Goal: Information Seeking & Learning: Learn about a topic

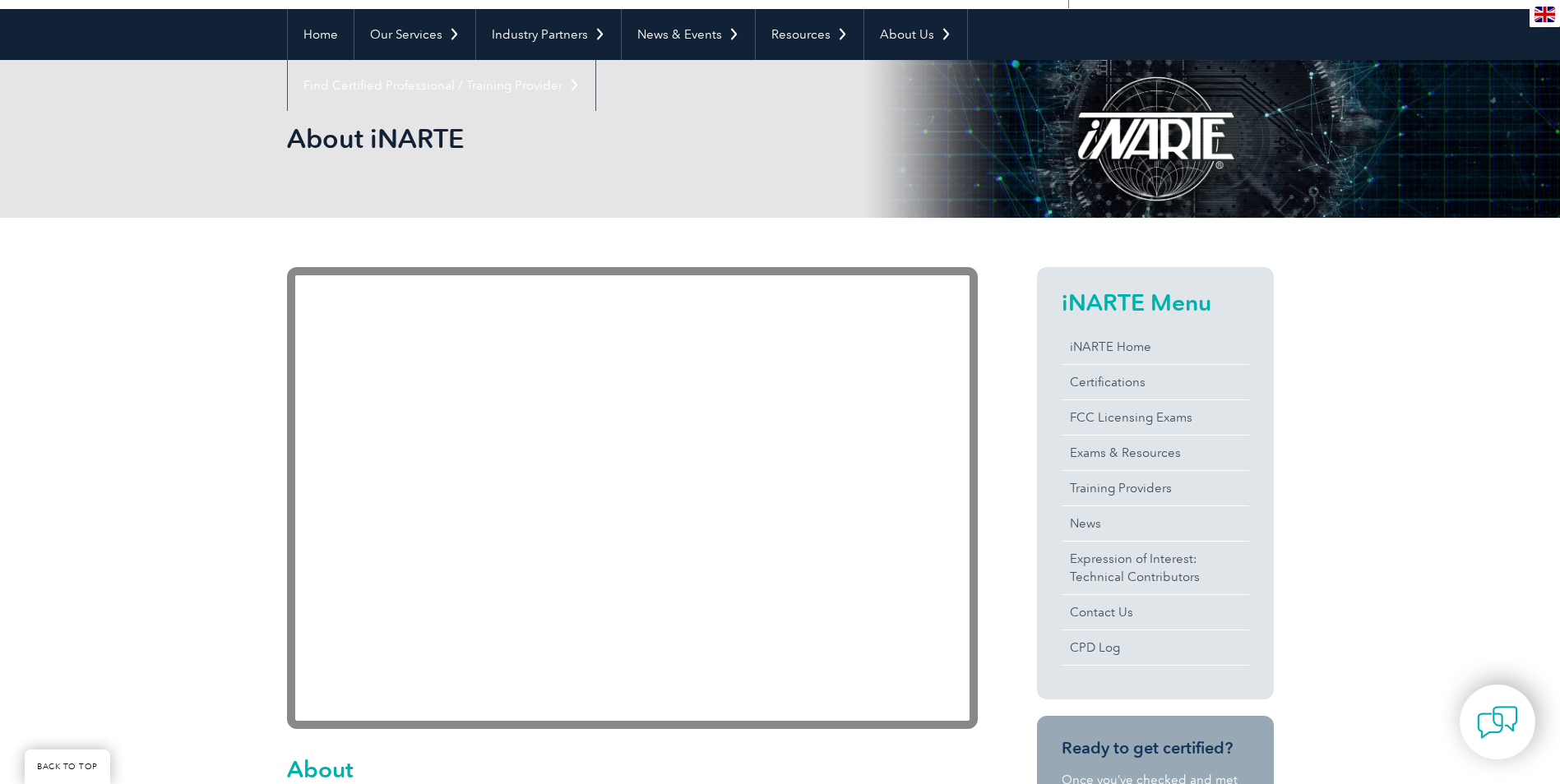
scroll to position [329, 0]
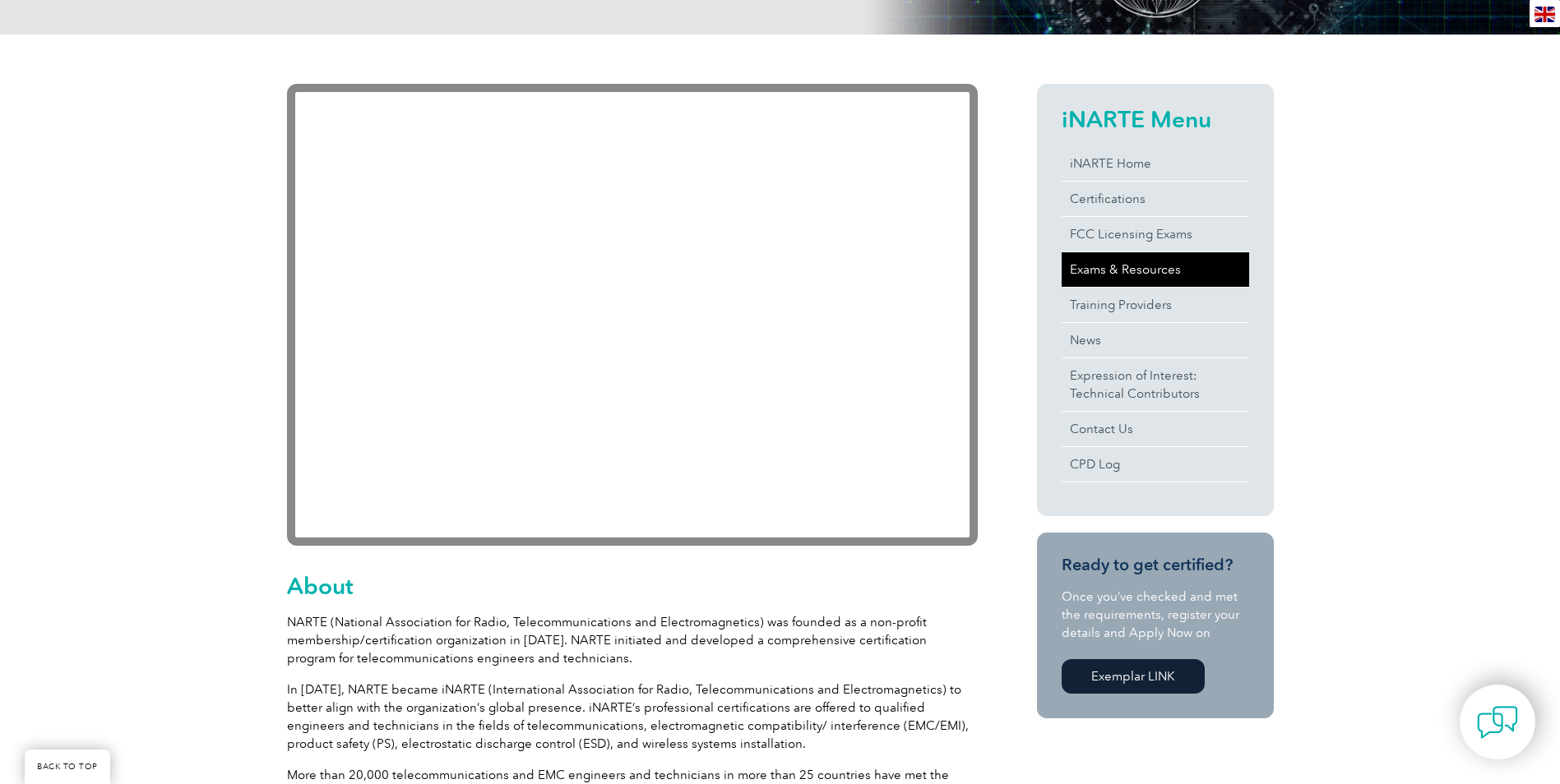
click at [1119, 263] on link "Exams & Resources" at bounding box center [1155, 270] width 188 height 35
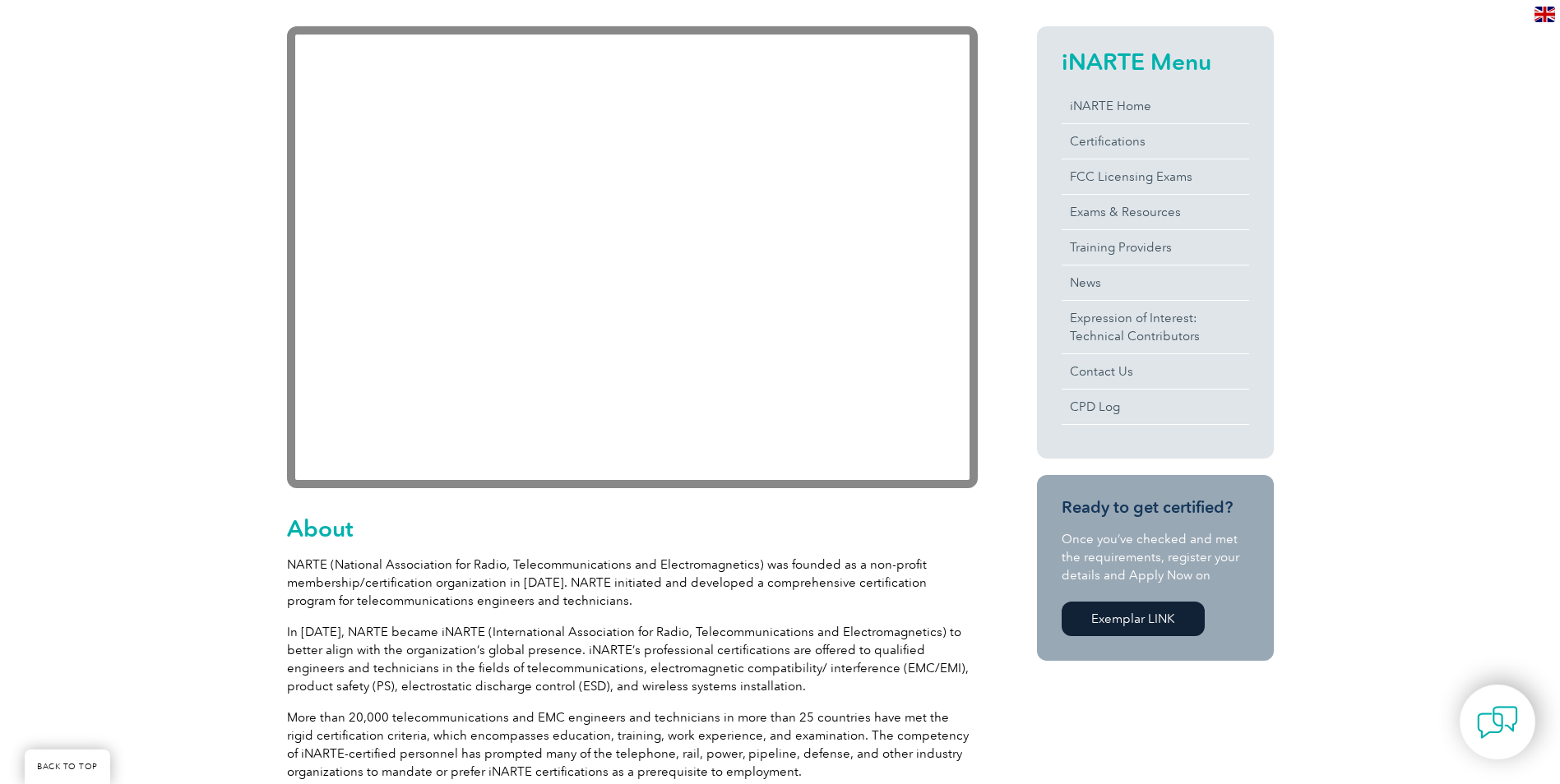
scroll to position [82, 0]
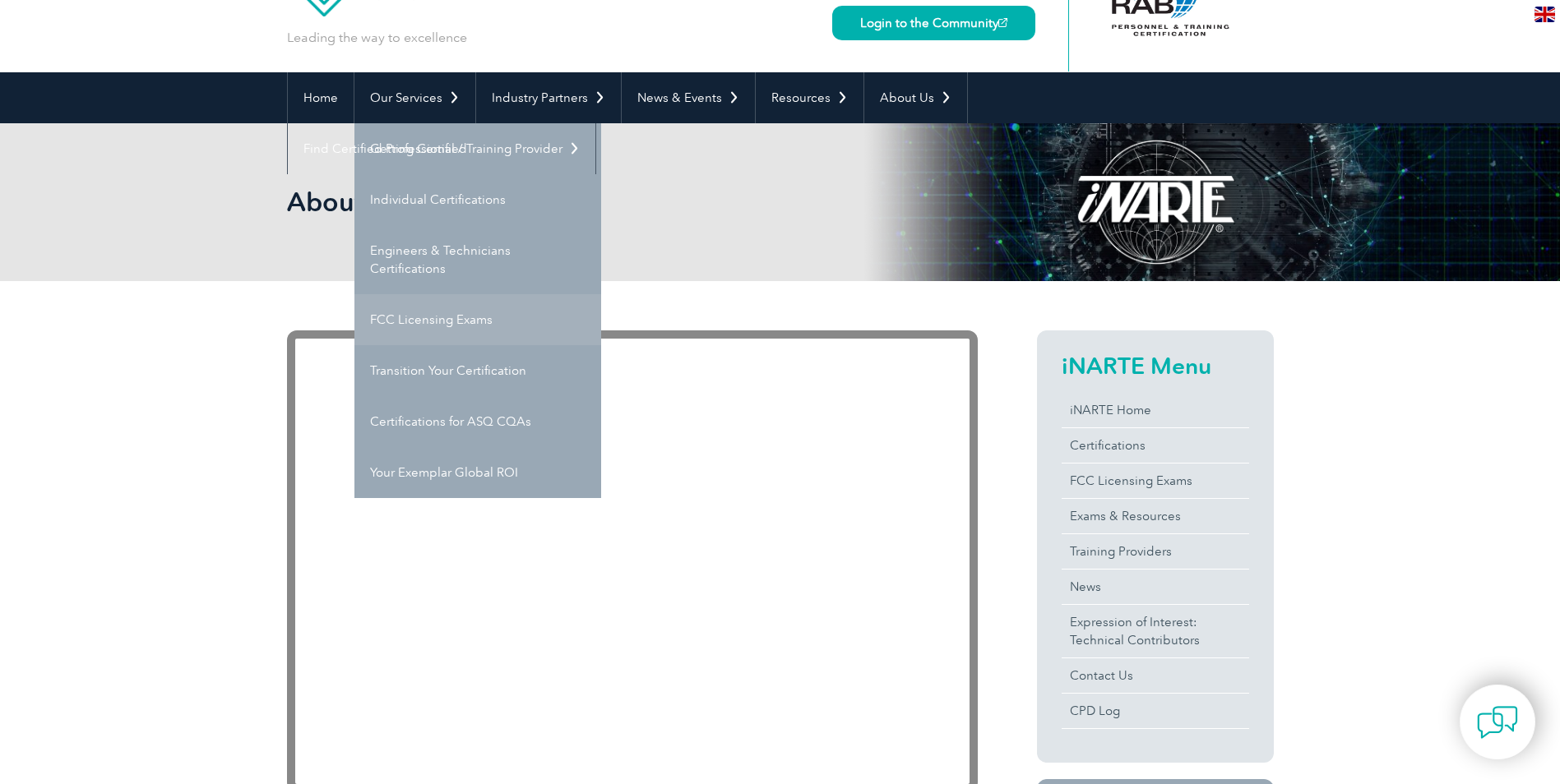
click at [524, 310] on link "FCC Licensing Exams" at bounding box center [478, 319] width 247 height 51
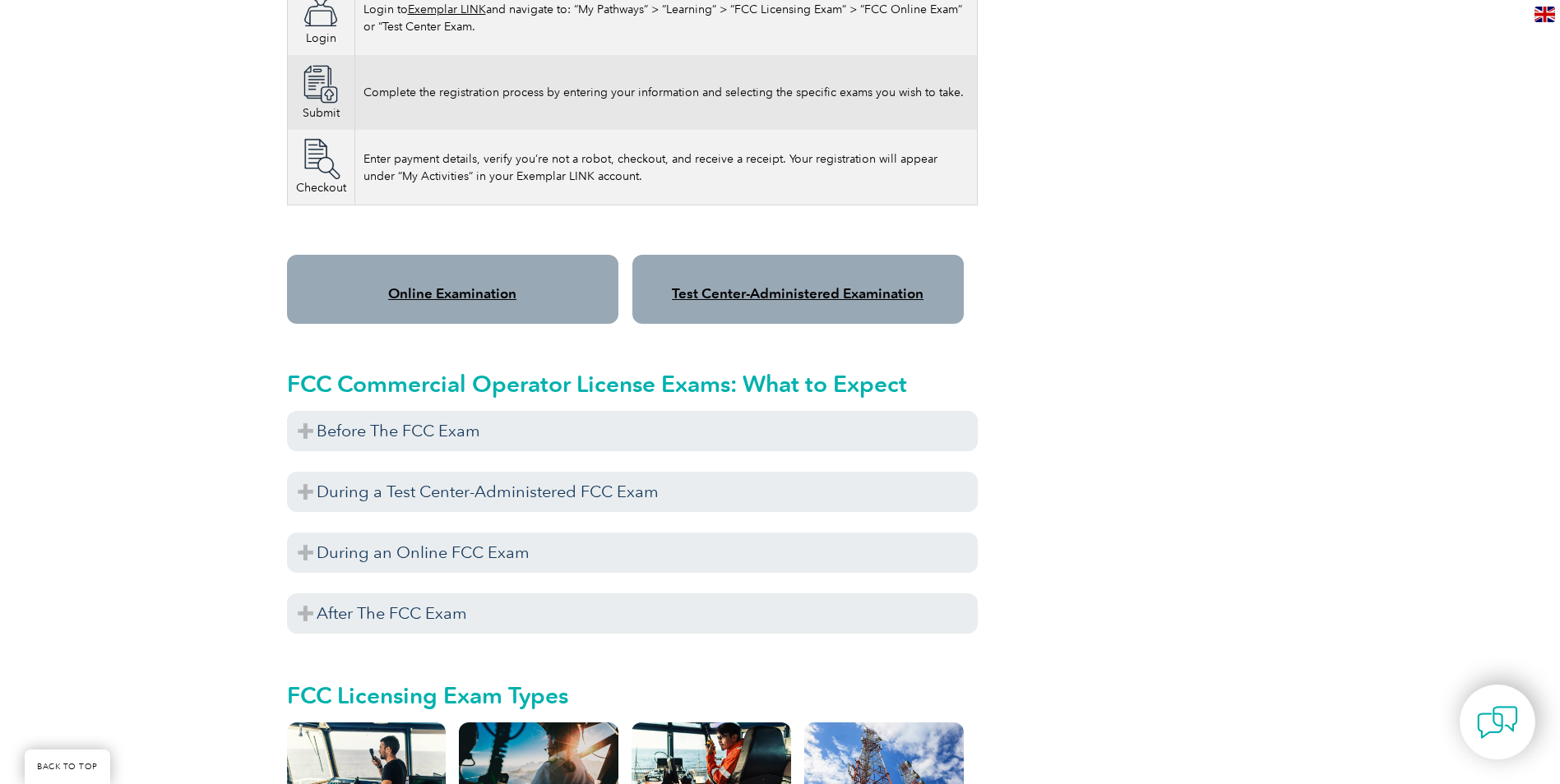
scroll to position [1233, 0]
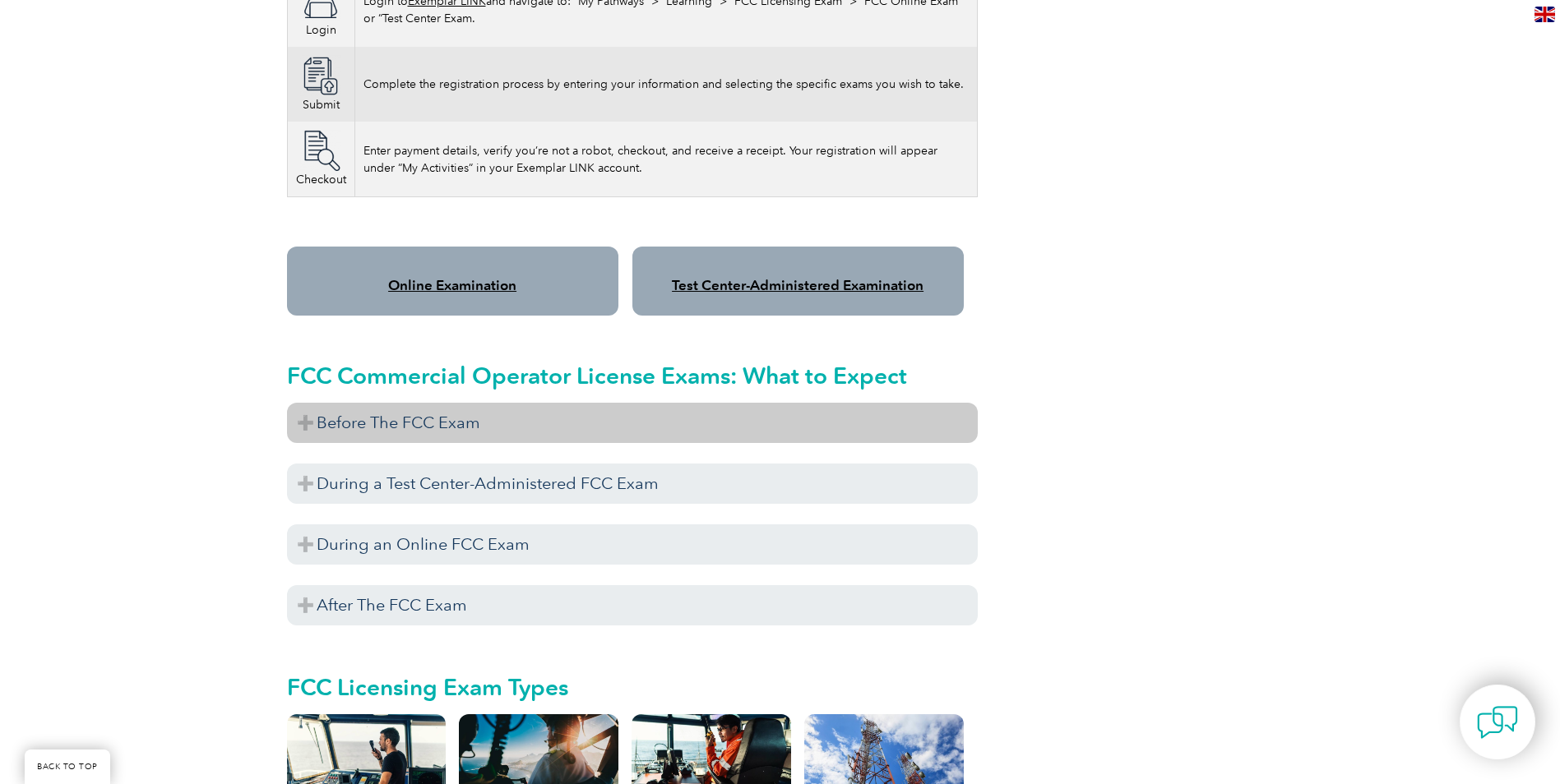
click at [341, 414] on h3 "Before The FCC Exam" at bounding box center [633, 423] width 691 height 41
